Goal: Transaction & Acquisition: Purchase product/service

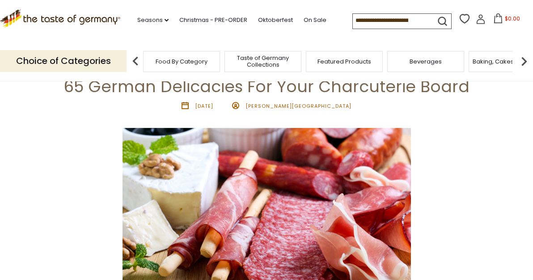
scroll to position [89, 0]
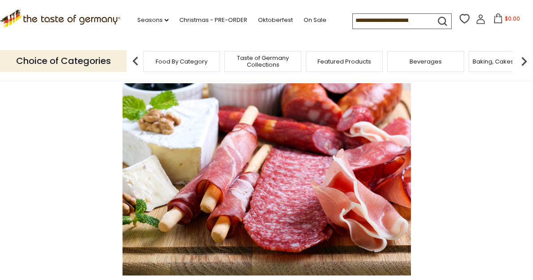
click at [523, 60] on img at bounding box center [524, 61] width 18 height 18
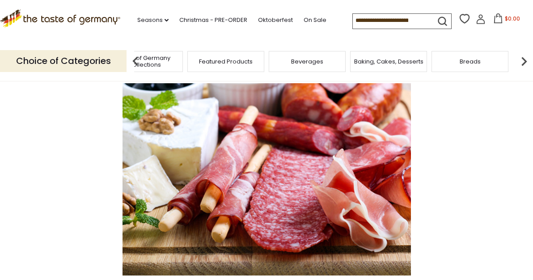
click at [136, 60] on img at bounding box center [136, 61] width 18 height 18
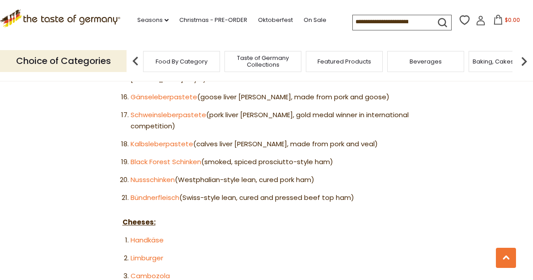
scroll to position [850, 0]
click at [140, 174] on link "Nussschinken" at bounding box center [153, 178] width 44 height 9
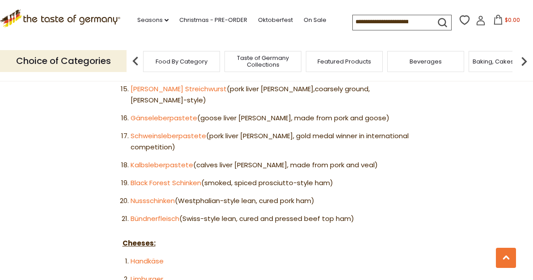
scroll to position [805, 0]
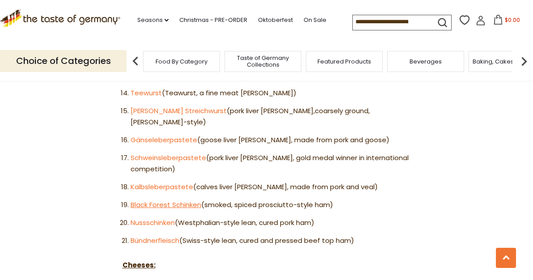
click at [135, 200] on link "Black Forest Schinken" at bounding box center [166, 204] width 71 height 9
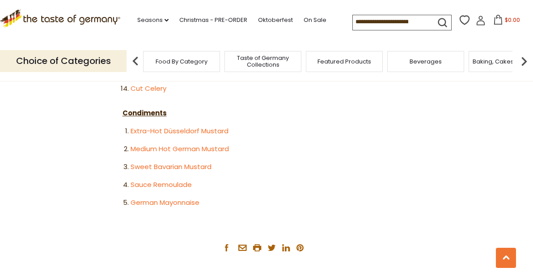
scroll to position [1834, 0]
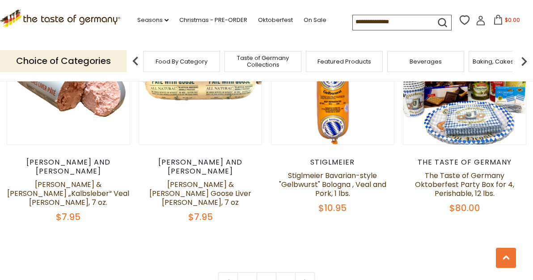
scroll to position [2148, 0]
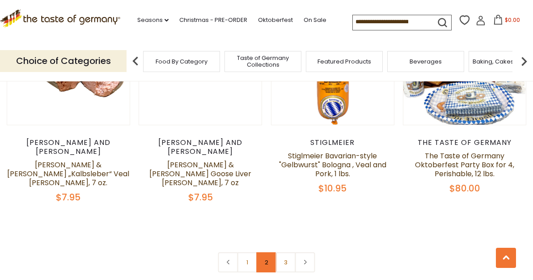
click at [257, 252] on link "2" at bounding box center [267, 262] width 20 height 20
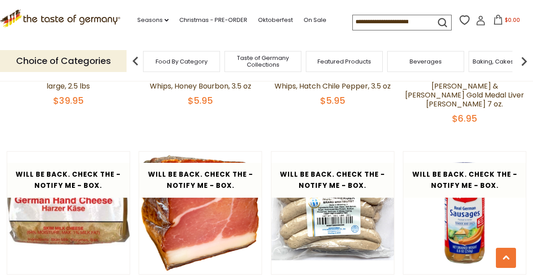
scroll to position [1973, 0]
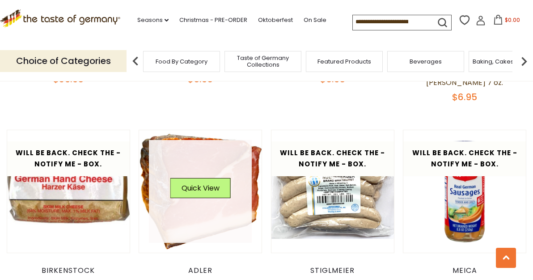
click at [204, 140] on link at bounding box center [200, 191] width 103 height 103
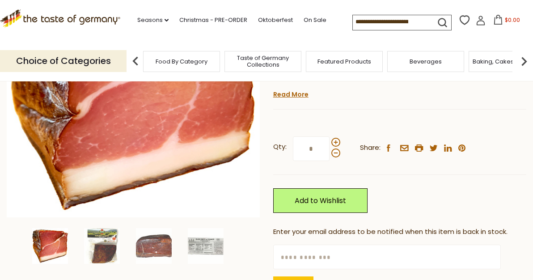
scroll to position [179, 0]
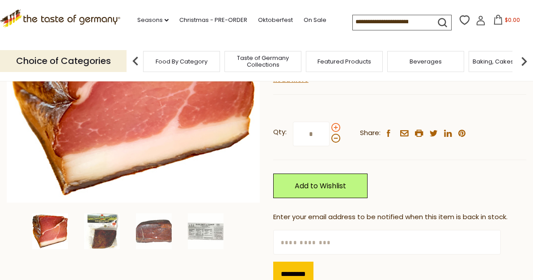
click at [333, 127] on span at bounding box center [336, 127] width 9 height 9
click at [330, 127] on input "*" at bounding box center [311, 134] width 37 height 25
type input "*"
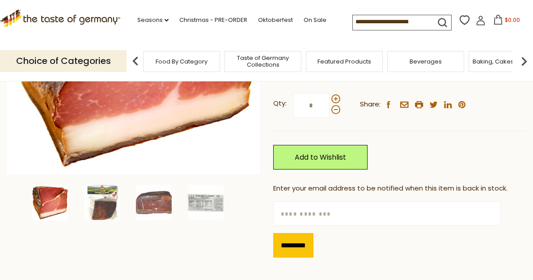
scroll to position [224, 0]
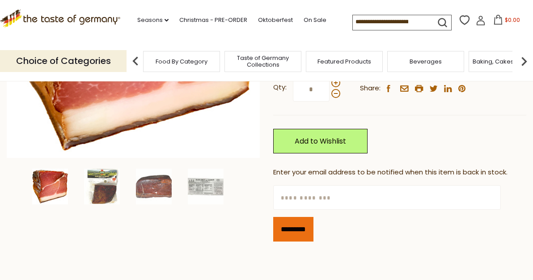
click at [313, 234] on input "*********" at bounding box center [293, 229] width 40 height 25
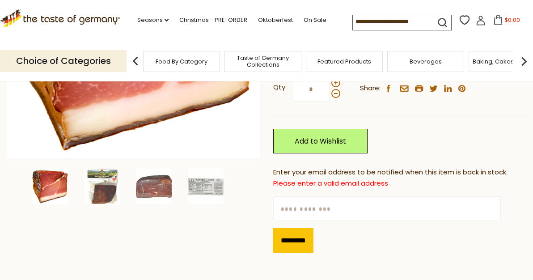
click at [308, 205] on input "text" at bounding box center [387, 208] width 228 height 25
type input "**********"
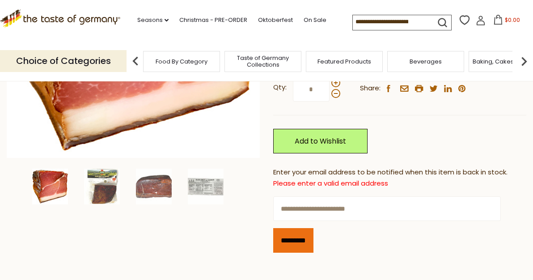
click at [312, 241] on input "*********" at bounding box center [293, 240] width 40 height 25
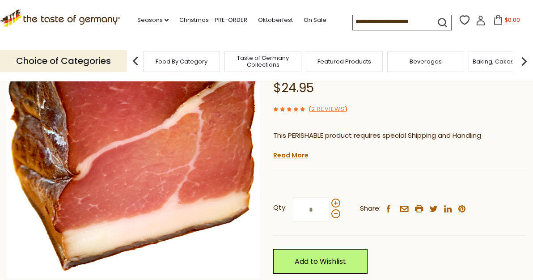
scroll to position [89, 0]
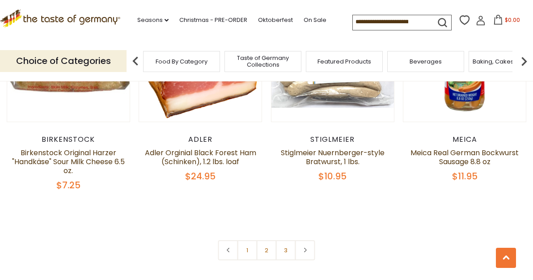
scroll to position [2107, 0]
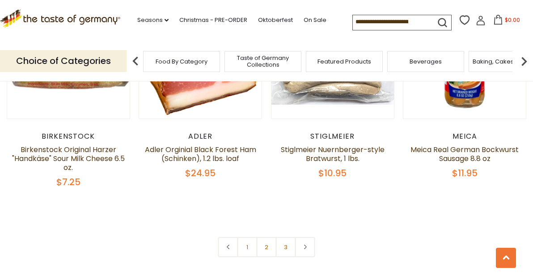
click at [304, 237] on link at bounding box center [305, 247] width 20 height 20
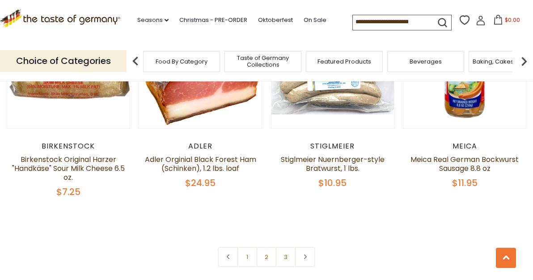
scroll to position [2192, 0]
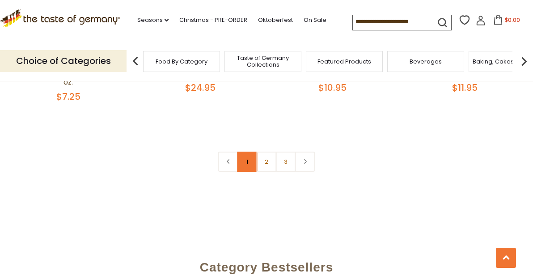
click at [249, 152] on link "1" at bounding box center [248, 162] width 20 height 20
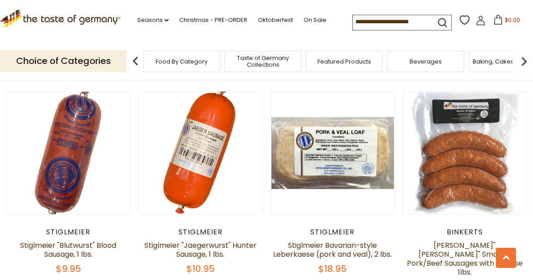
scroll to position [1838, 0]
